Goal: Task Accomplishment & Management: Use online tool/utility

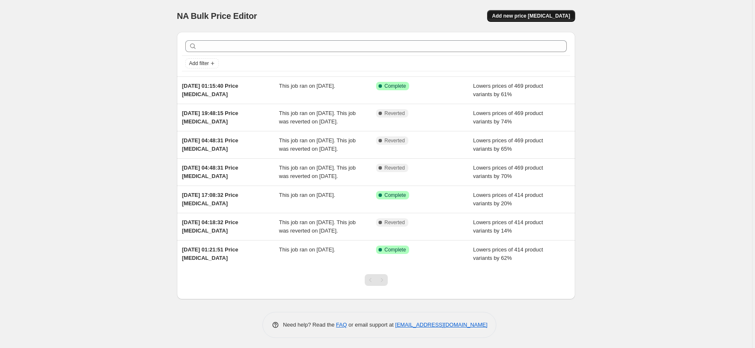
click at [555, 16] on span "Add new price [MEDICAL_DATA]" at bounding box center [531, 16] width 78 height 7
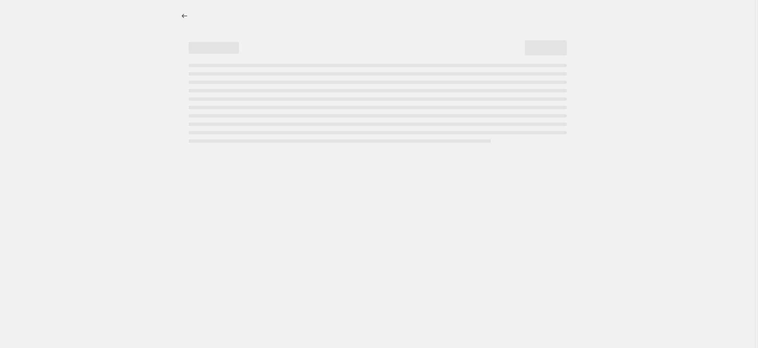
select select "percentage"
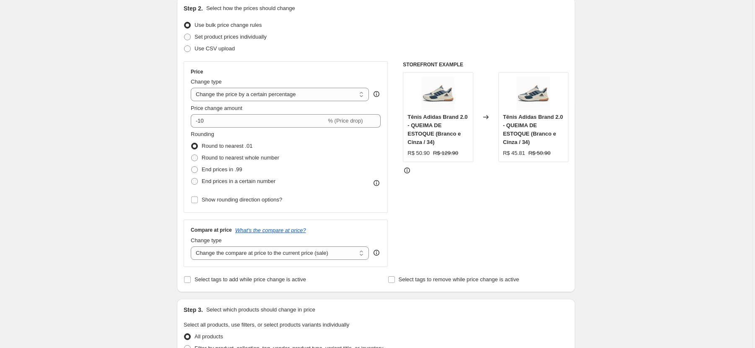
scroll to position [97, 0]
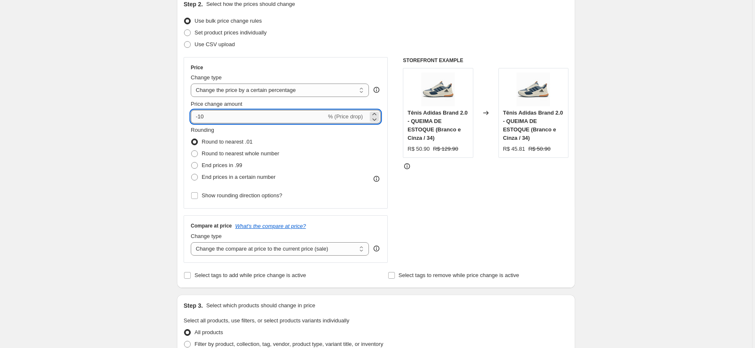
click at [274, 116] on input "-10" at bounding box center [258, 116] width 135 height 13
type input "-1"
type input "-25"
click at [514, 212] on div "STOREFRONT EXAMPLE Tênis Adidas Brand 2.0 - QUEIMA DE ESTOQUE (Branco e Cinza /…" at bounding box center [486, 160] width 166 height 206
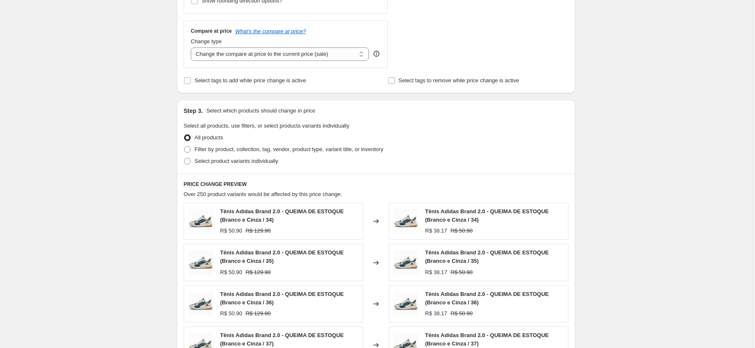
scroll to position [505, 0]
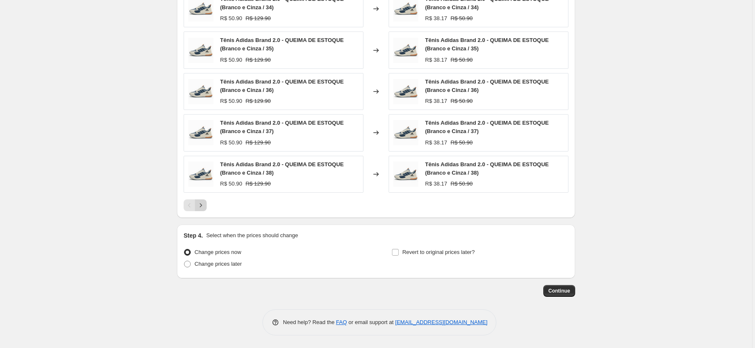
click at [204, 206] on icon "Next" at bounding box center [201, 205] width 8 height 8
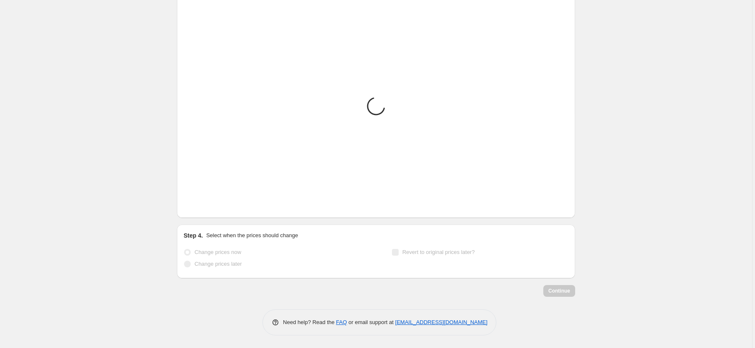
scroll to position [491, 0]
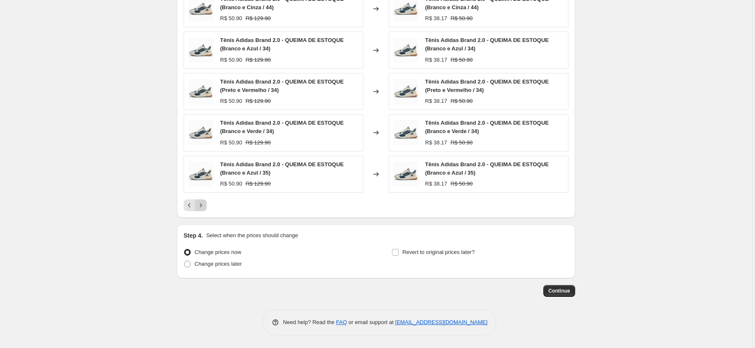
click at [204, 206] on icon "Next" at bounding box center [201, 205] width 8 height 8
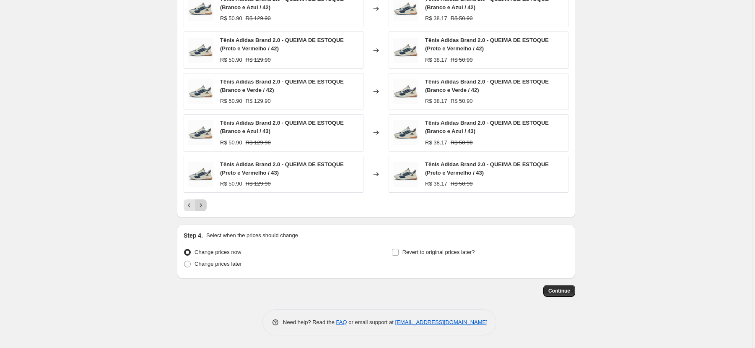
click at [204, 206] on icon "Next" at bounding box center [201, 205] width 8 height 8
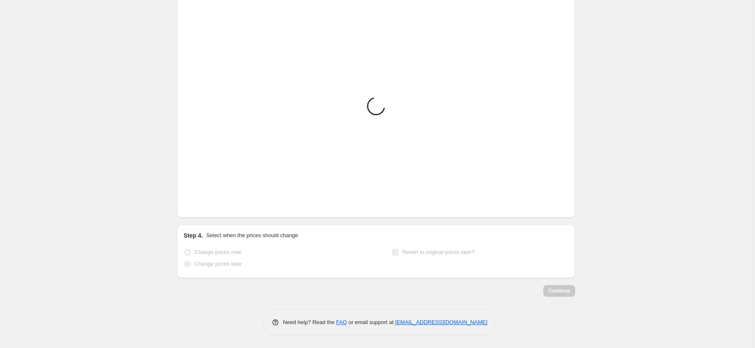
scroll to position [505, 0]
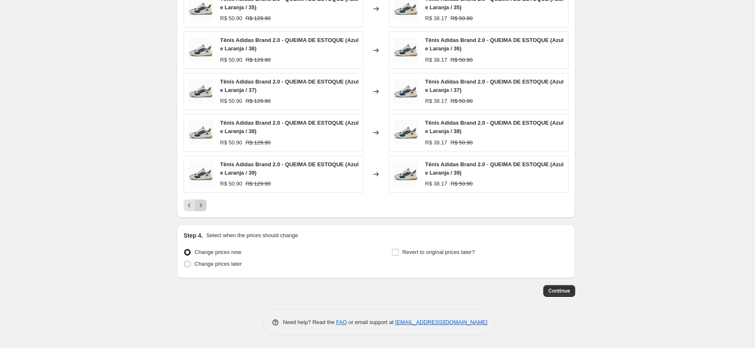
click at [204, 206] on icon "Next" at bounding box center [201, 205] width 8 height 8
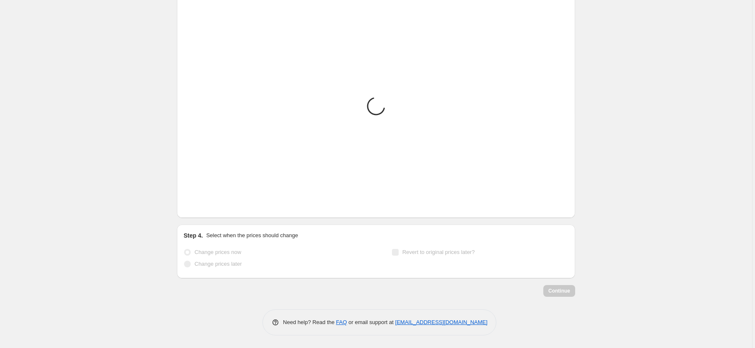
scroll to position [491, 0]
click at [204, 206] on icon "Next" at bounding box center [201, 205] width 8 height 8
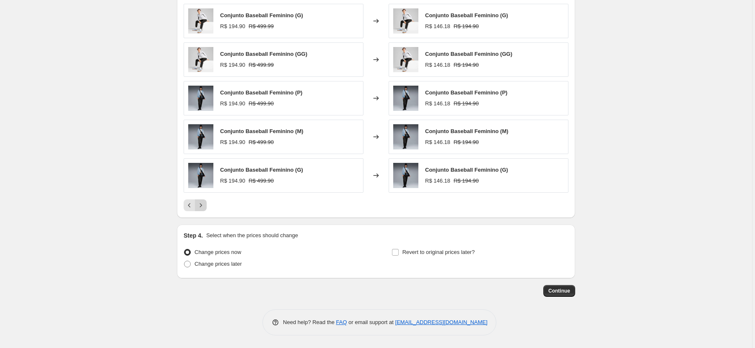
click at [204, 206] on icon "Next" at bounding box center [201, 205] width 8 height 8
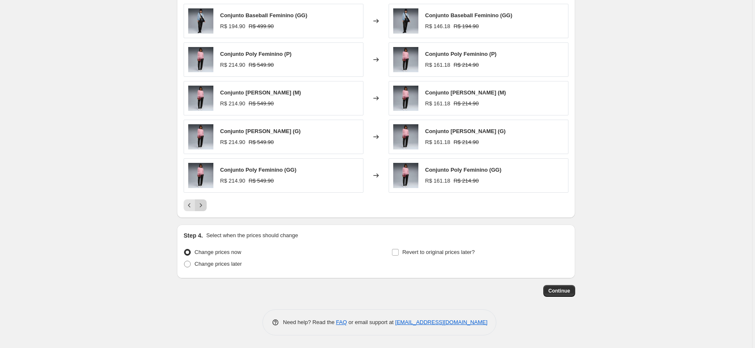
click at [204, 206] on icon "Next" at bounding box center [201, 205] width 8 height 8
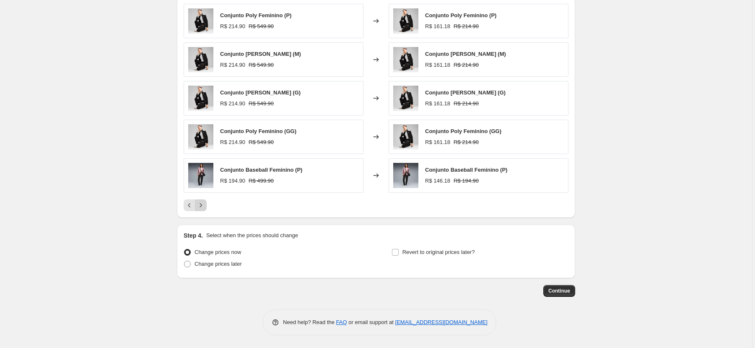
click at [204, 206] on icon "Next" at bounding box center [201, 205] width 8 height 8
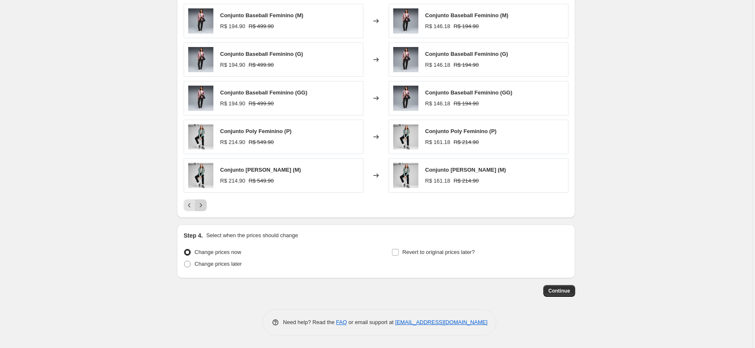
click at [204, 206] on icon "Next" at bounding box center [201, 205] width 8 height 8
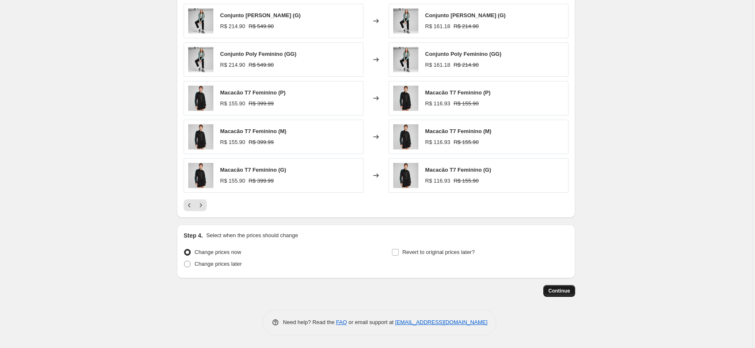
click at [562, 289] on span "Continue" at bounding box center [560, 290] width 22 height 7
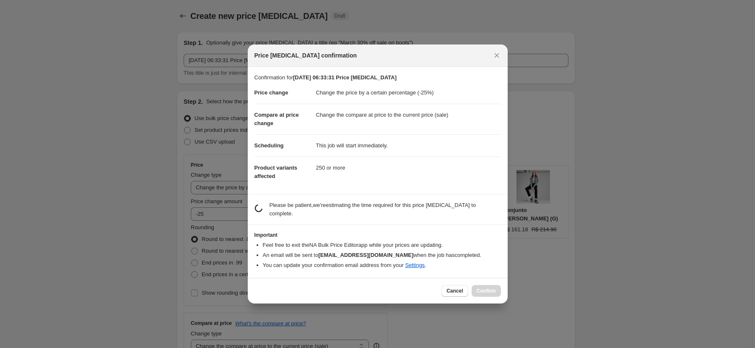
scroll to position [0, 0]
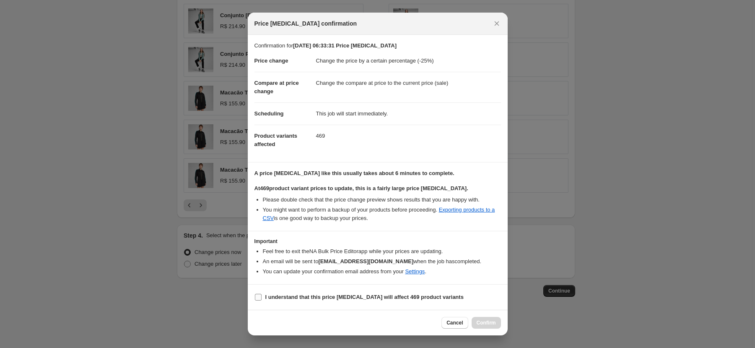
click at [260, 295] on input "I understand that this price change job will affect 469 product variants" at bounding box center [258, 297] width 7 height 7
checkbox input "true"
click at [490, 324] on span "Confirm" at bounding box center [486, 322] width 19 height 7
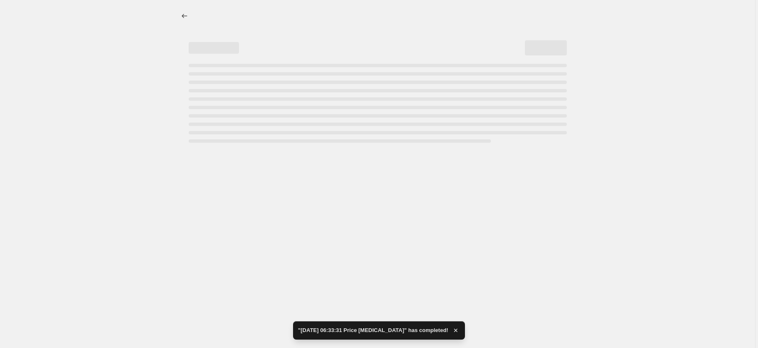
select select "percentage"
